Goal: Navigation & Orientation: Find specific page/section

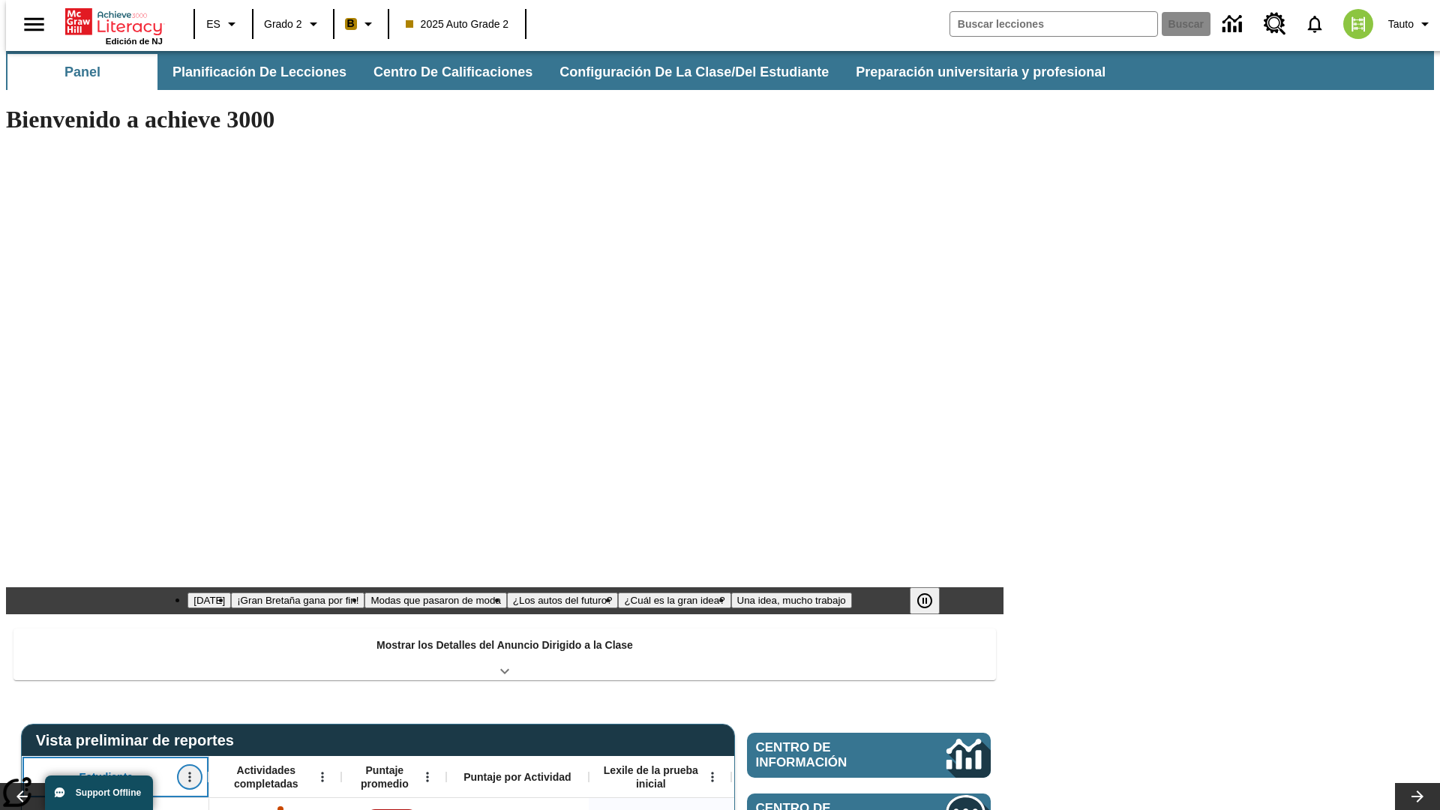
click at [188, 773] on icon "Abrir menú" at bounding box center [189, 778] width 2 height 10
click at [29, 529] on icon at bounding box center [28, 529] width 10 height 10
click at [188, 773] on icon "Estudiante, Abrir menú," at bounding box center [189, 778] width 2 height 10
click at [29, 529] on icon at bounding box center [28, 529] width 10 height 10
click at [321, 773] on icon "Abrir menú" at bounding box center [322, 778] width 2 height 10
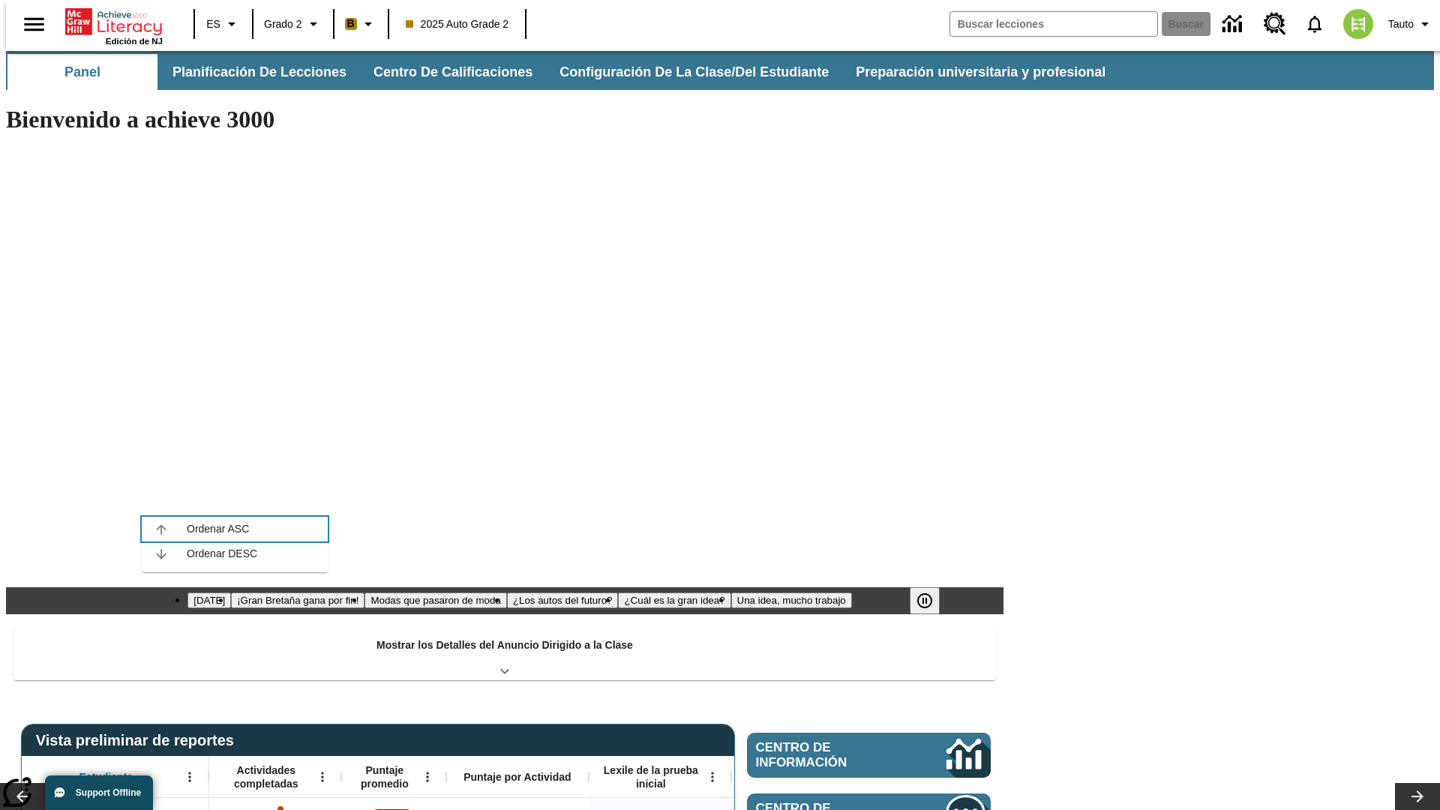
click at [161, 529] on icon at bounding box center [161, 529] width 10 height 10
click at [321, 773] on icon "Actividades completadas, Abrir menú," at bounding box center [322, 778] width 2 height 10
click at [161, 529] on icon at bounding box center [161, 529] width 10 height 10
click at [426, 773] on icon "Abrir menú" at bounding box center [427, 778] width 2 height 10
click at [266, 529] on icon at bounding box center [266, 529] width 10 height 10
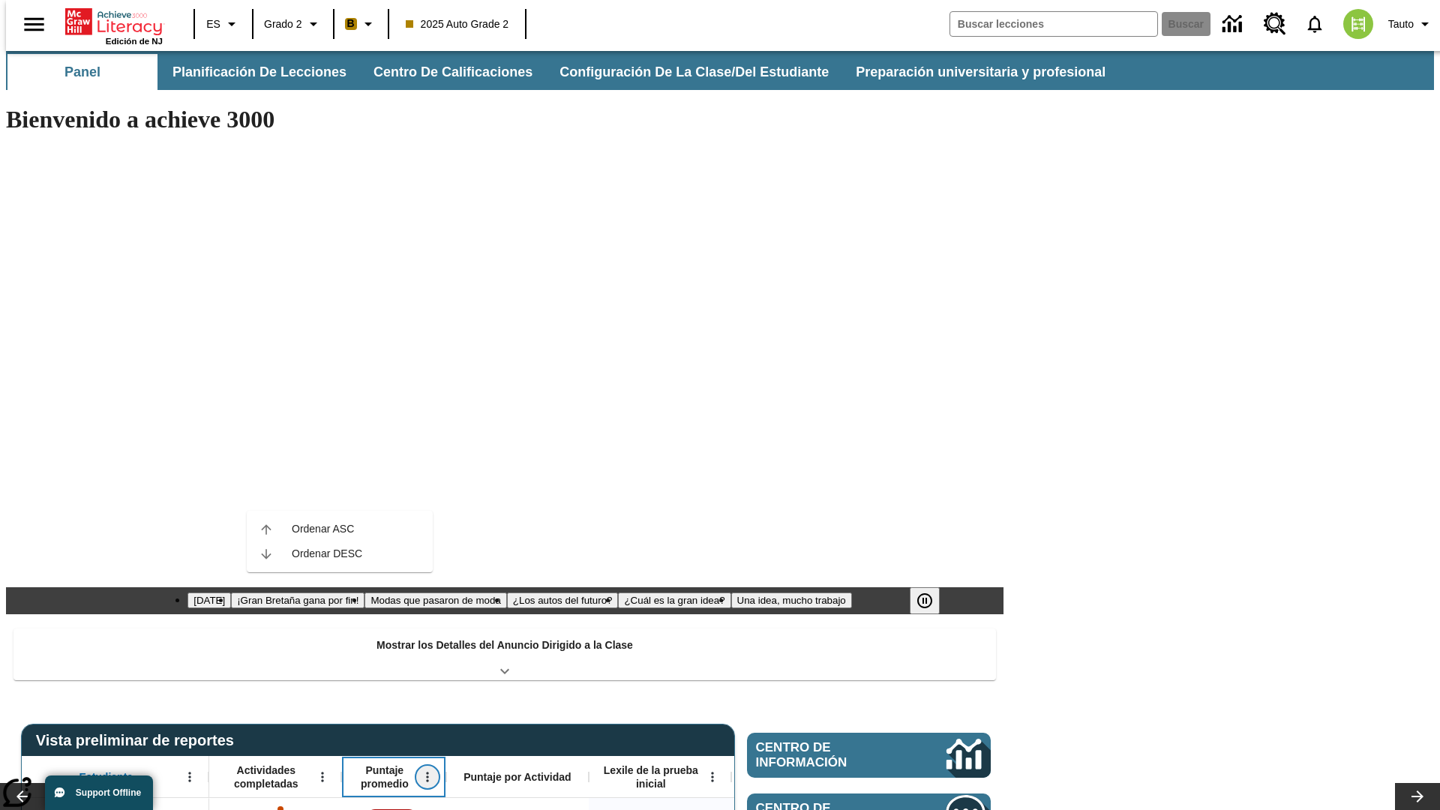
click at [426, 773] on icon "Puntaje promedio, Abrir menú," at bounding box center [427, 778] width 2 height 10
